Goal: Task Accomplishment & Management: Complete application form

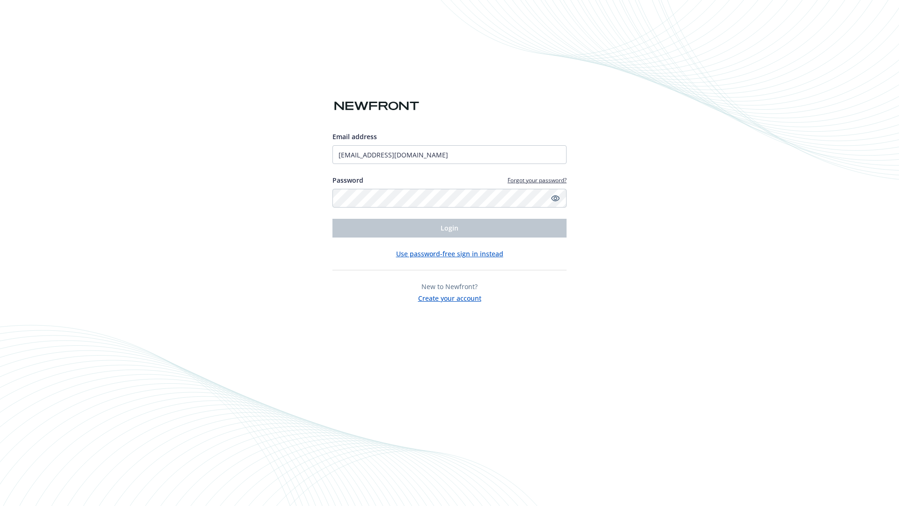
type input "[EMAIL_ADDRESS][DOMAIN_NAME]"
click at [449, 228] on span "Login" at bounding box center [449, 227] width 18 height 9
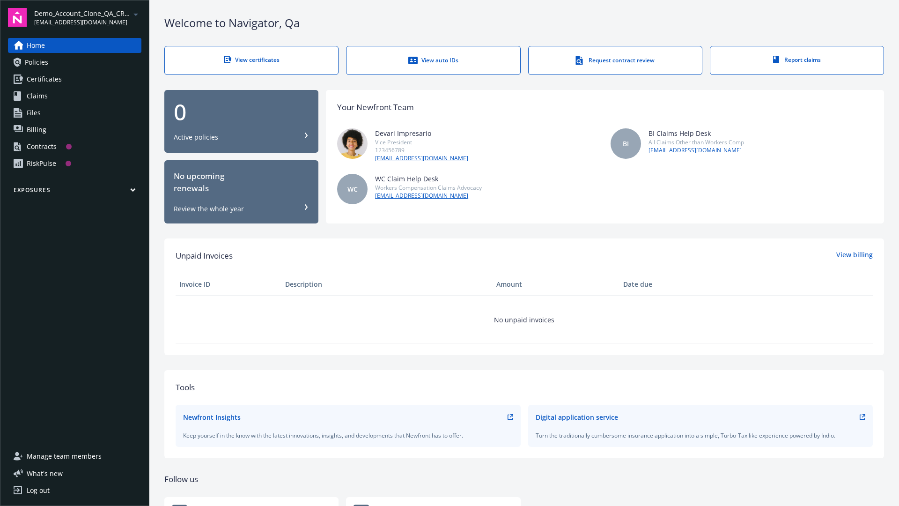
click at [88, 17] on span "Demo_Account_Clone_QA_CR_Tests_Prospect" at bounding box center [82, 13] width 96 height 10
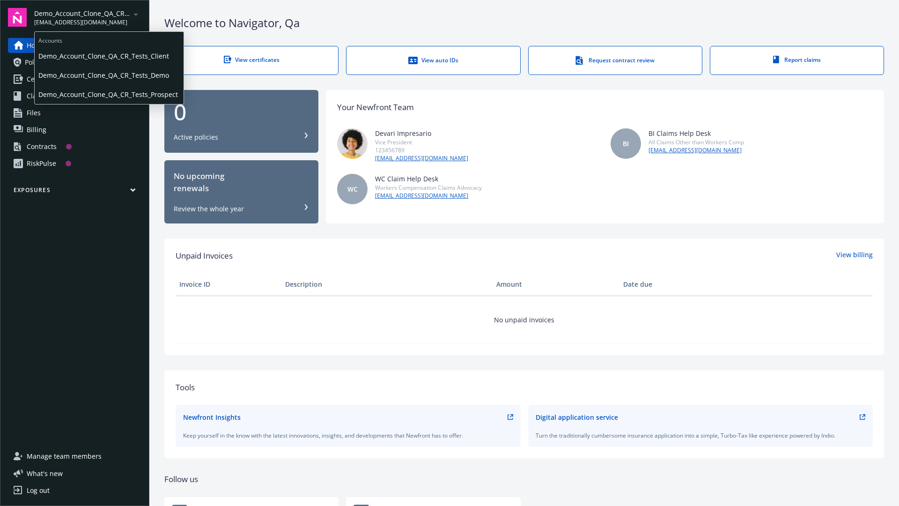
click at [108, 56] on span "Demo_Account_Clone_QA_CR_Tests_Client" at bounding box center [108, 55] width 141 height 19
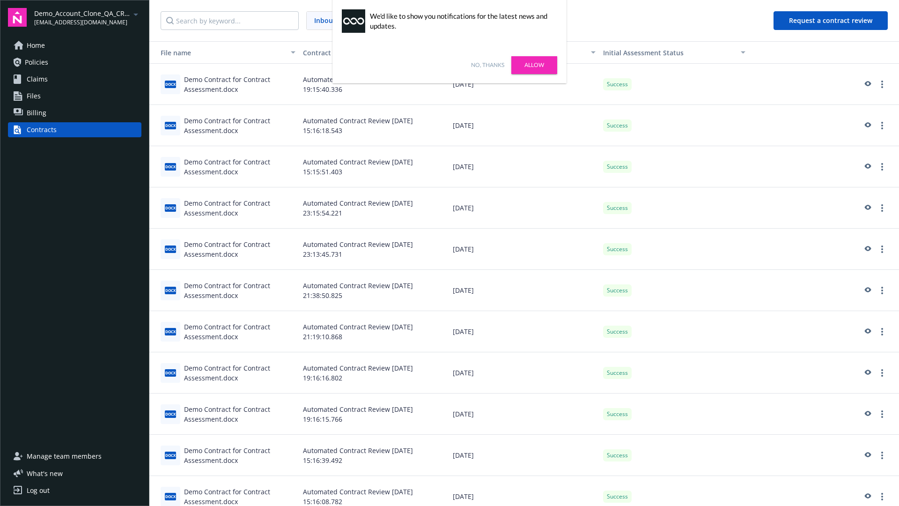
click at [487, 65] on link "No, thanks" at bounding box center [487, 65] width 33 height 8
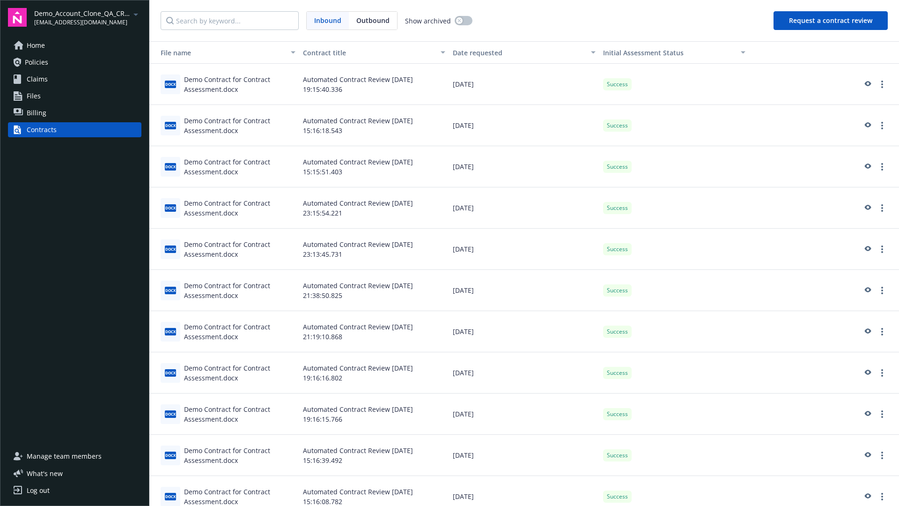
click at [831, 21] on button "Request a contract review" at bounding box center [830, 20] width 114 height 19
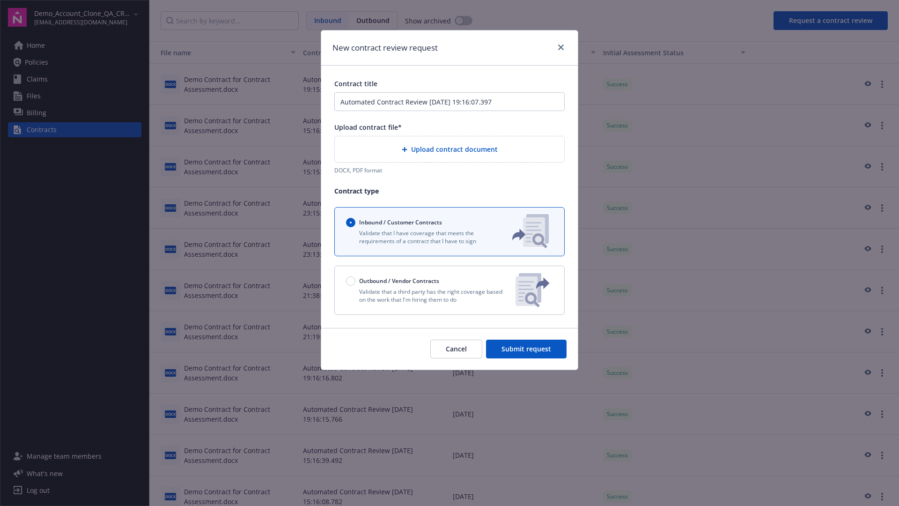
type input "Automated Contract Review [DATE] 19:16:07.397"
click at [449, 290] on p "Validate that a third party has the right coverage based on the work that I'm h…" at bounding box center [427, 295] width 162 height 16
radio input "false"
radio input "true"
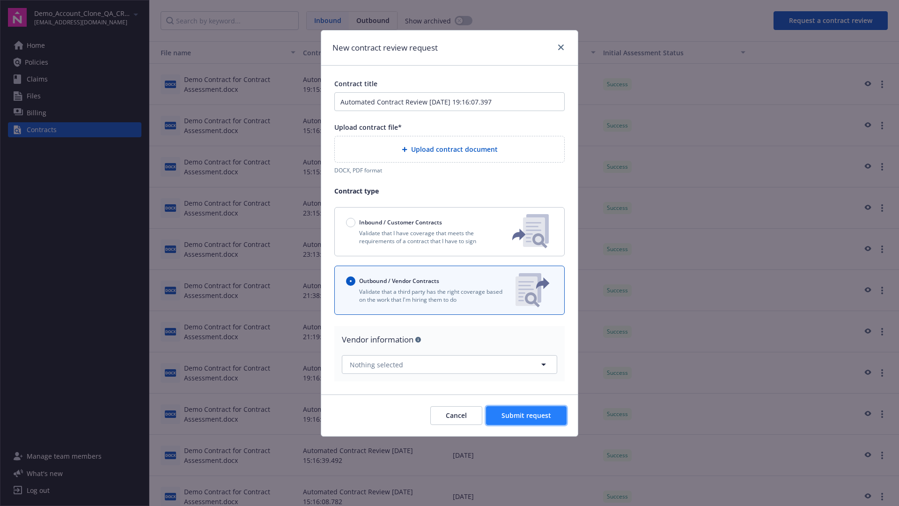
click at [527, 411] on span "Submit request" at bounding box center [526, 415] width 50 height 9
